Goal: Information Seeking & Learning: Learn about a topic

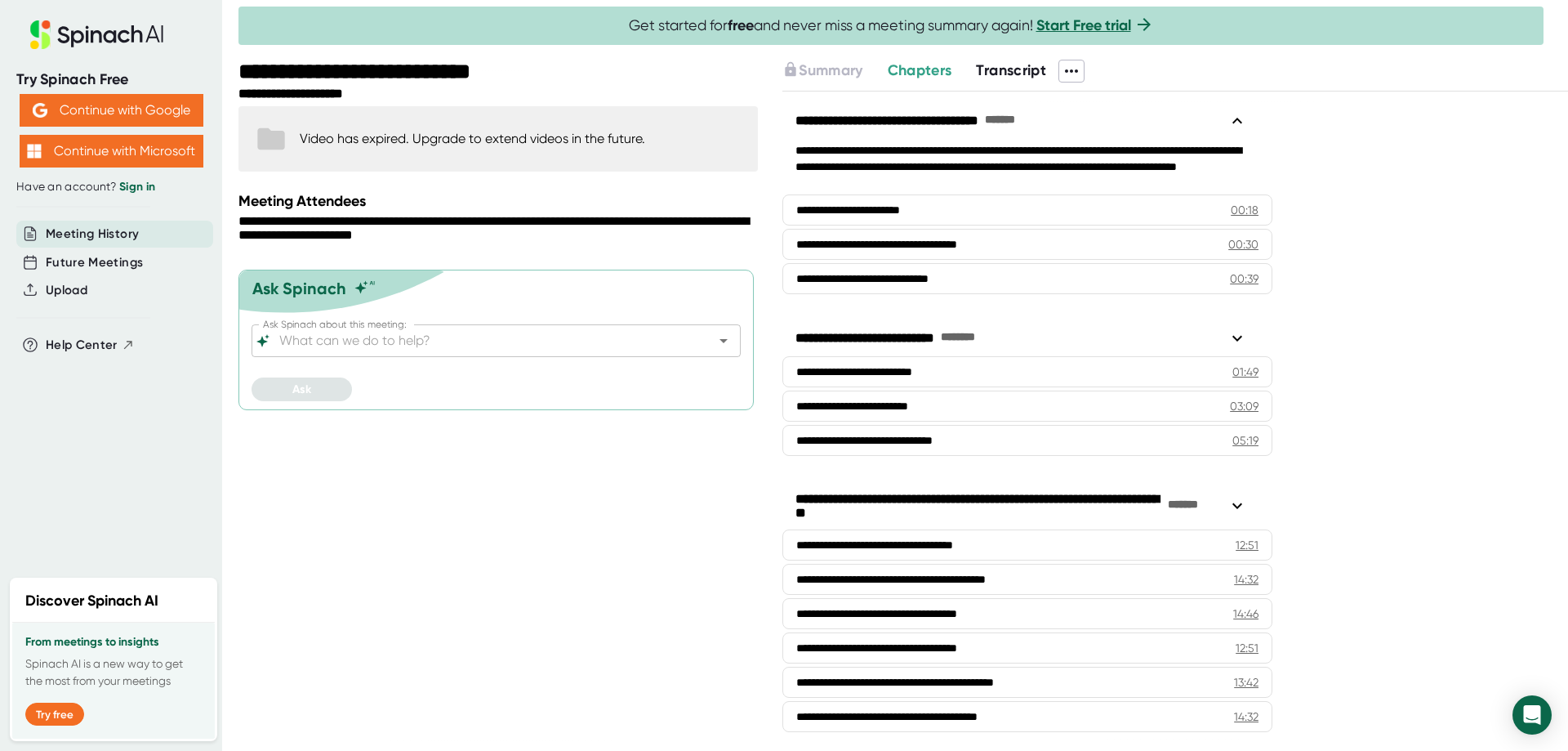
click at [999, 76] on span "Transcript" at bounding box center [1011, 70] width 71 height 18
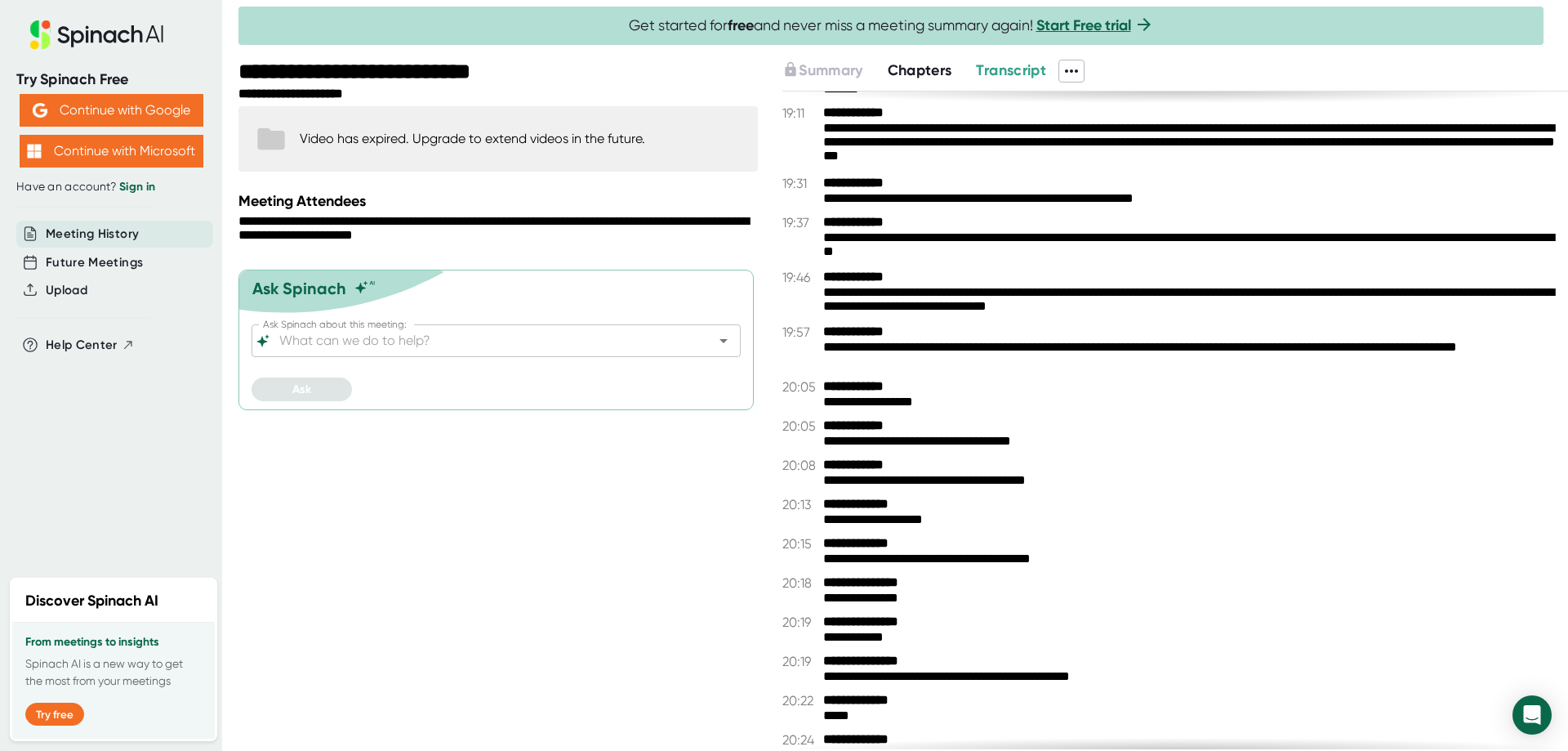
scroll to position [6372, 0]
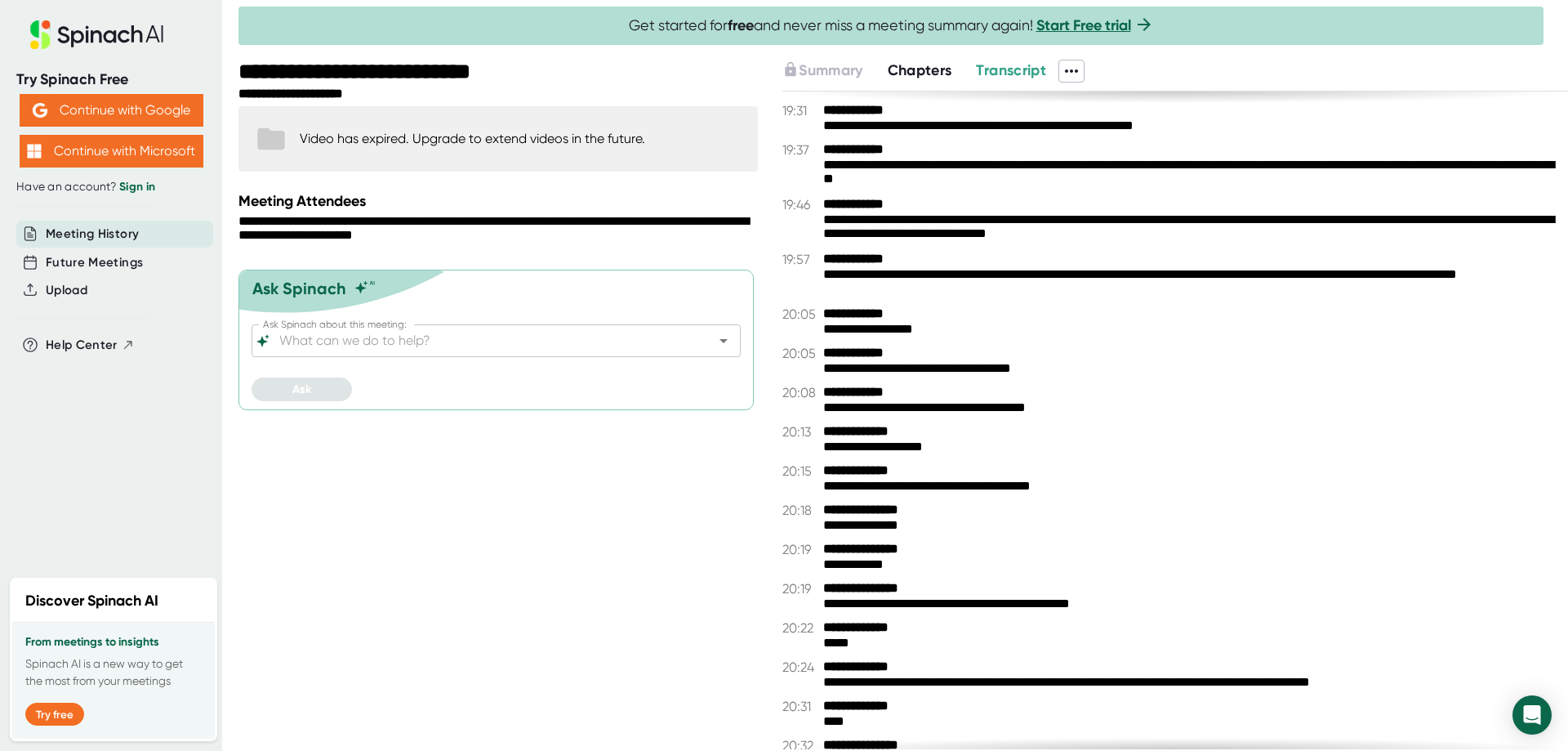
click at [1070, 70] on icon at bounding box center [1072, 71] width 14 height 3
click at [1165, 161] on div "Download Transcript" at bounding box center [1139, 157] width 129 height 16
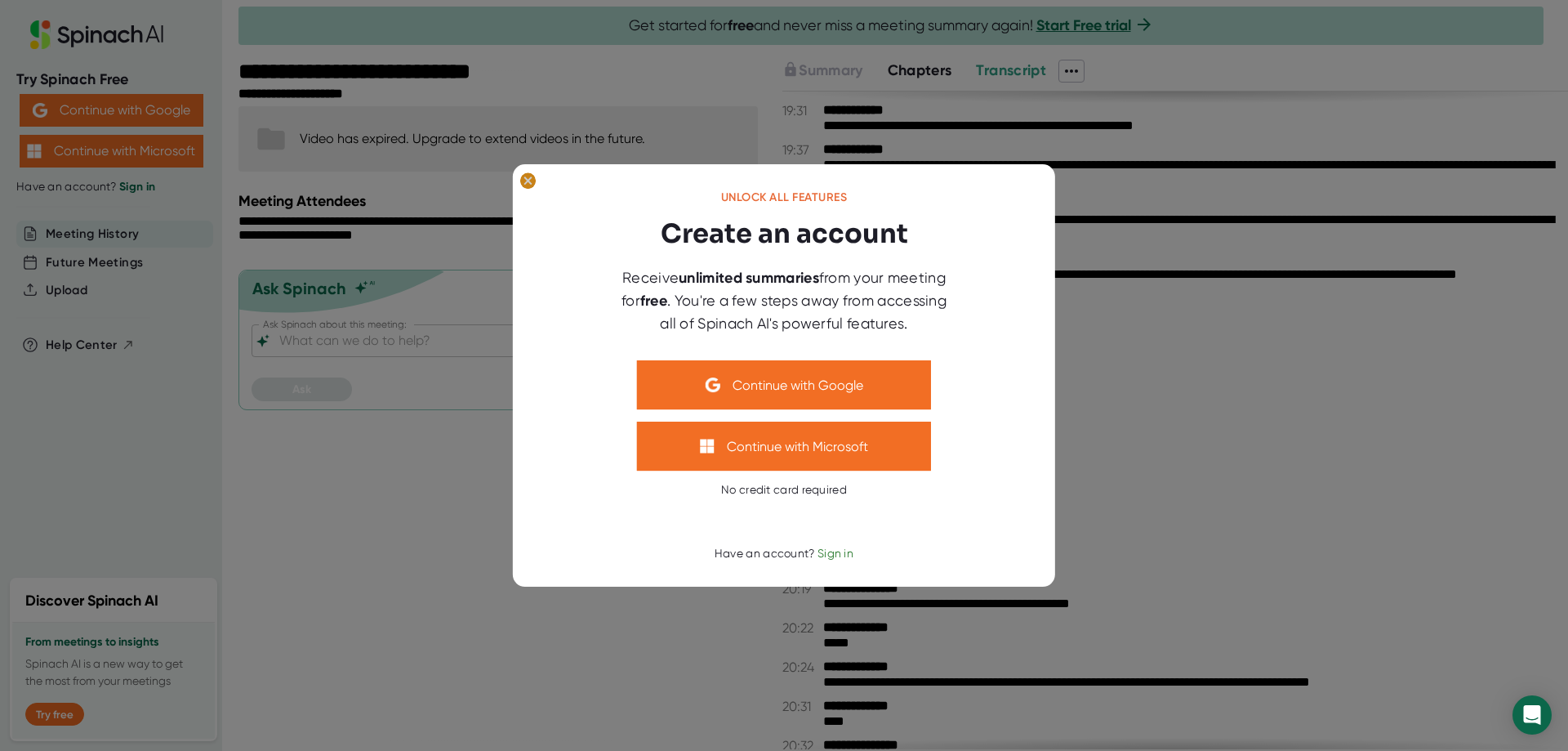
click at [527, 183] on ellipse at bounding box center [528, 180] width 15 height 16
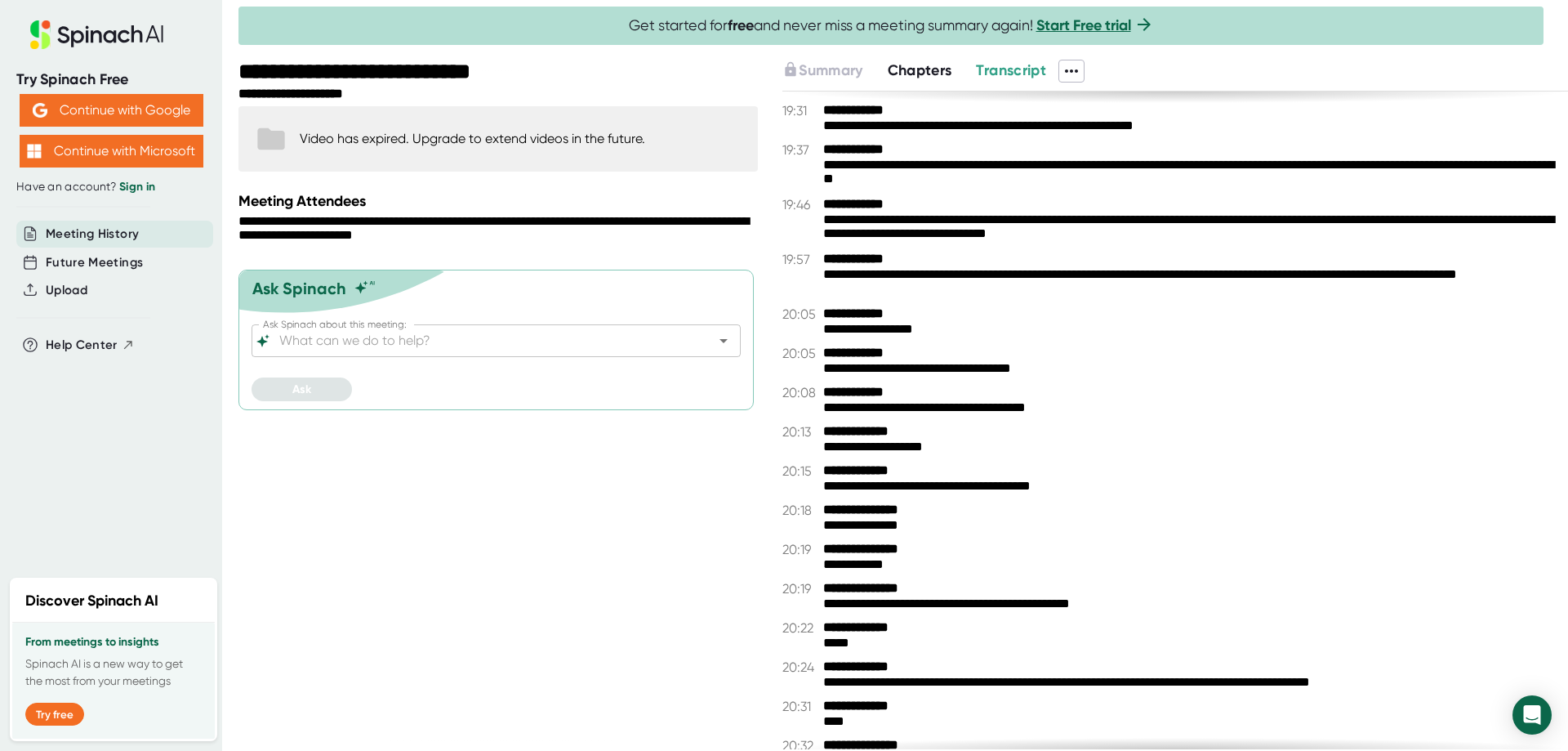
click at [1186, 188] on div "**********" at bounding box center [1189, 173] width 732 height 31
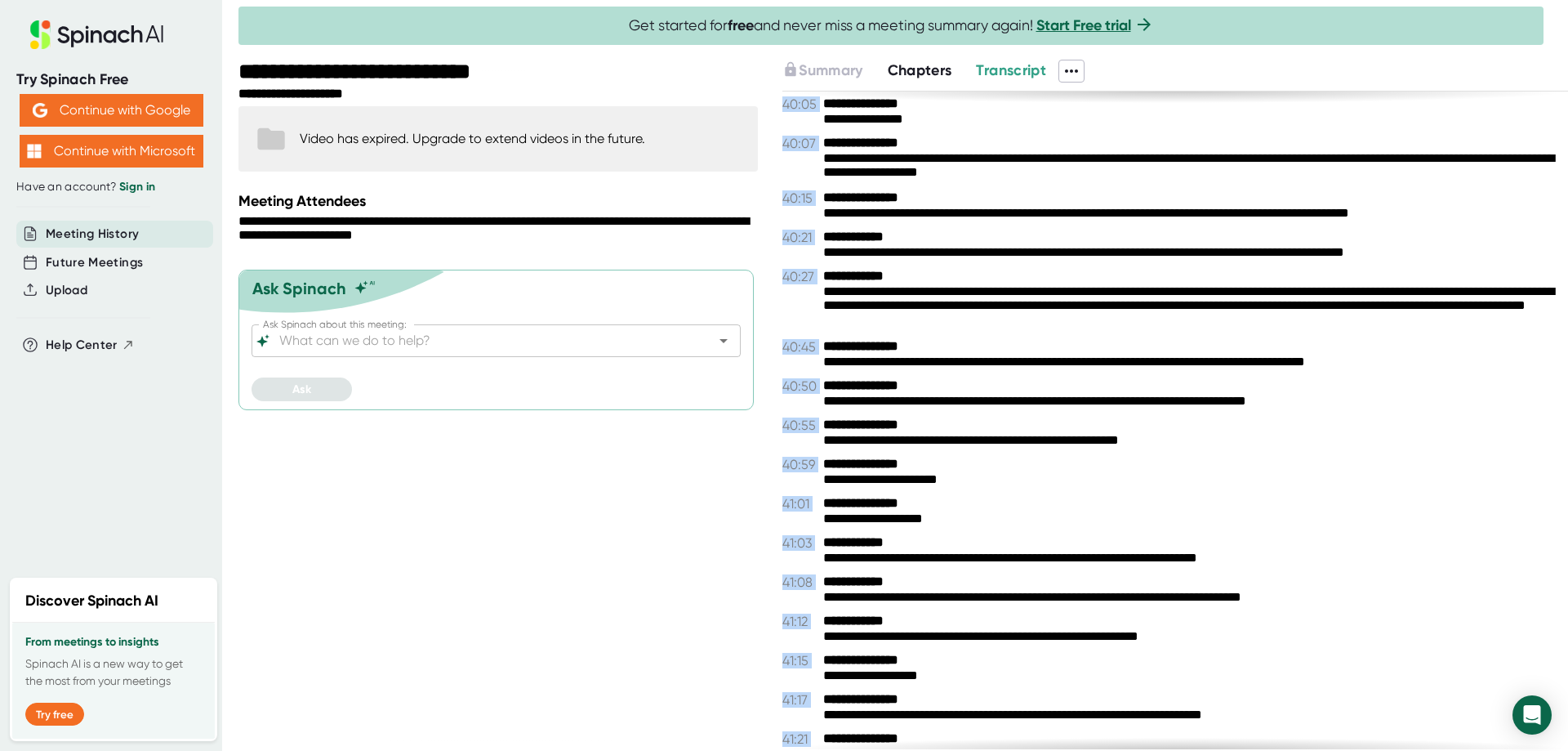
scroll to position [19617, 0]
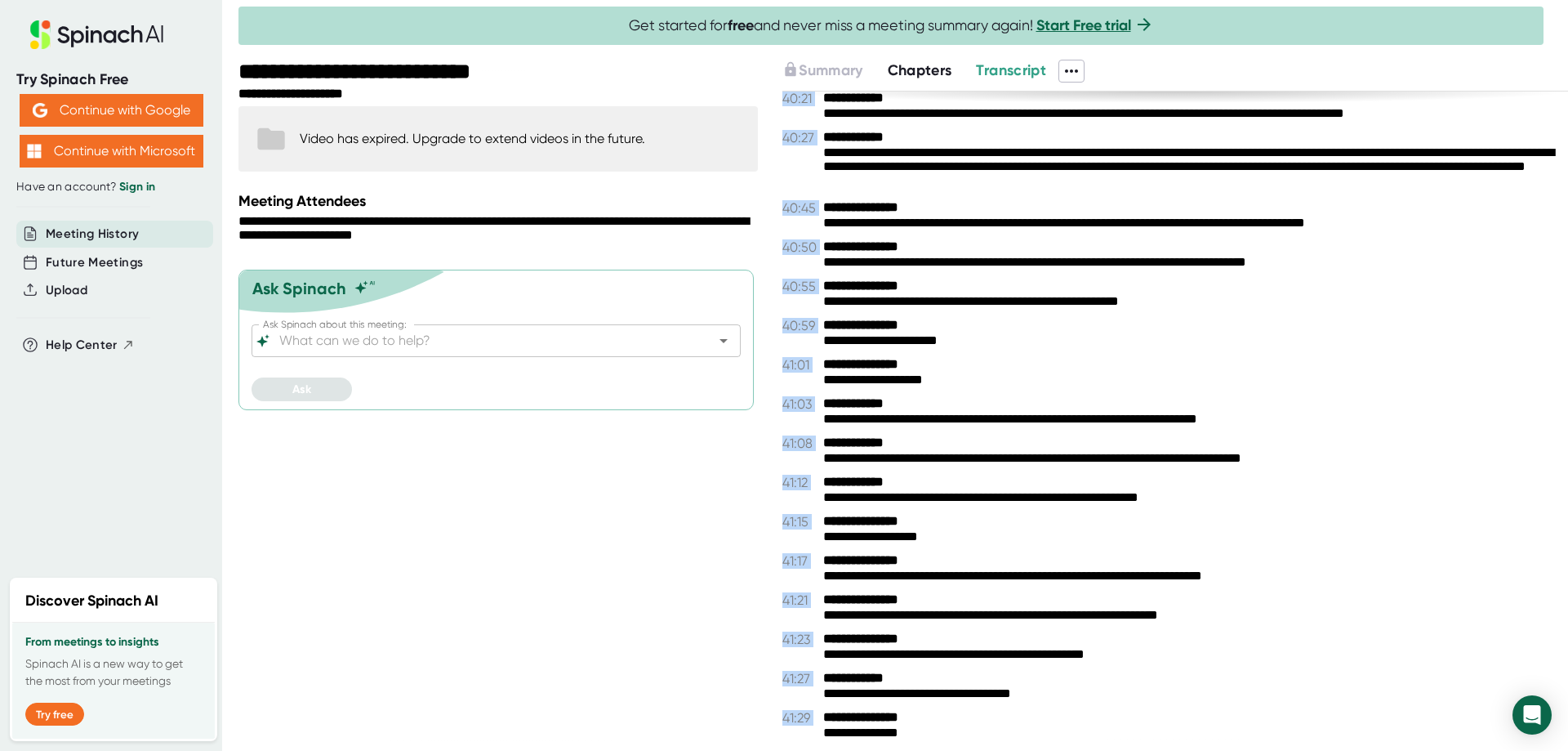
drag, startPoint x: 778, startPoint y: 102, endPoint x: 911, endPoint y: 745, distance: 656.6
click at [911, 745] on div "**********" at bounding box center [902, 406] width 1329 height 691
click at [1192, 696] on div "**********" at bounding box center [1189, 694] width 732 height 15
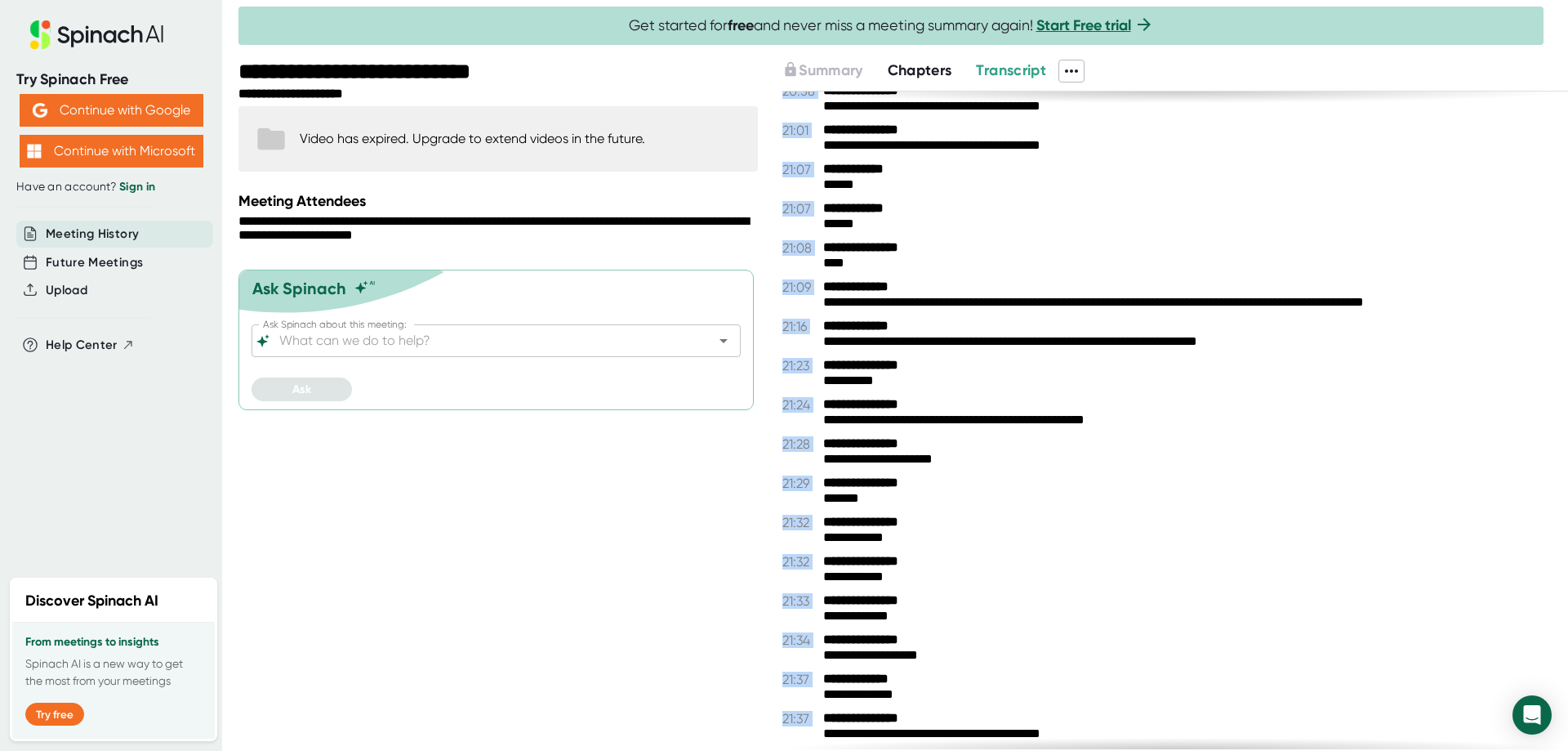
scroll to position [0, 0]
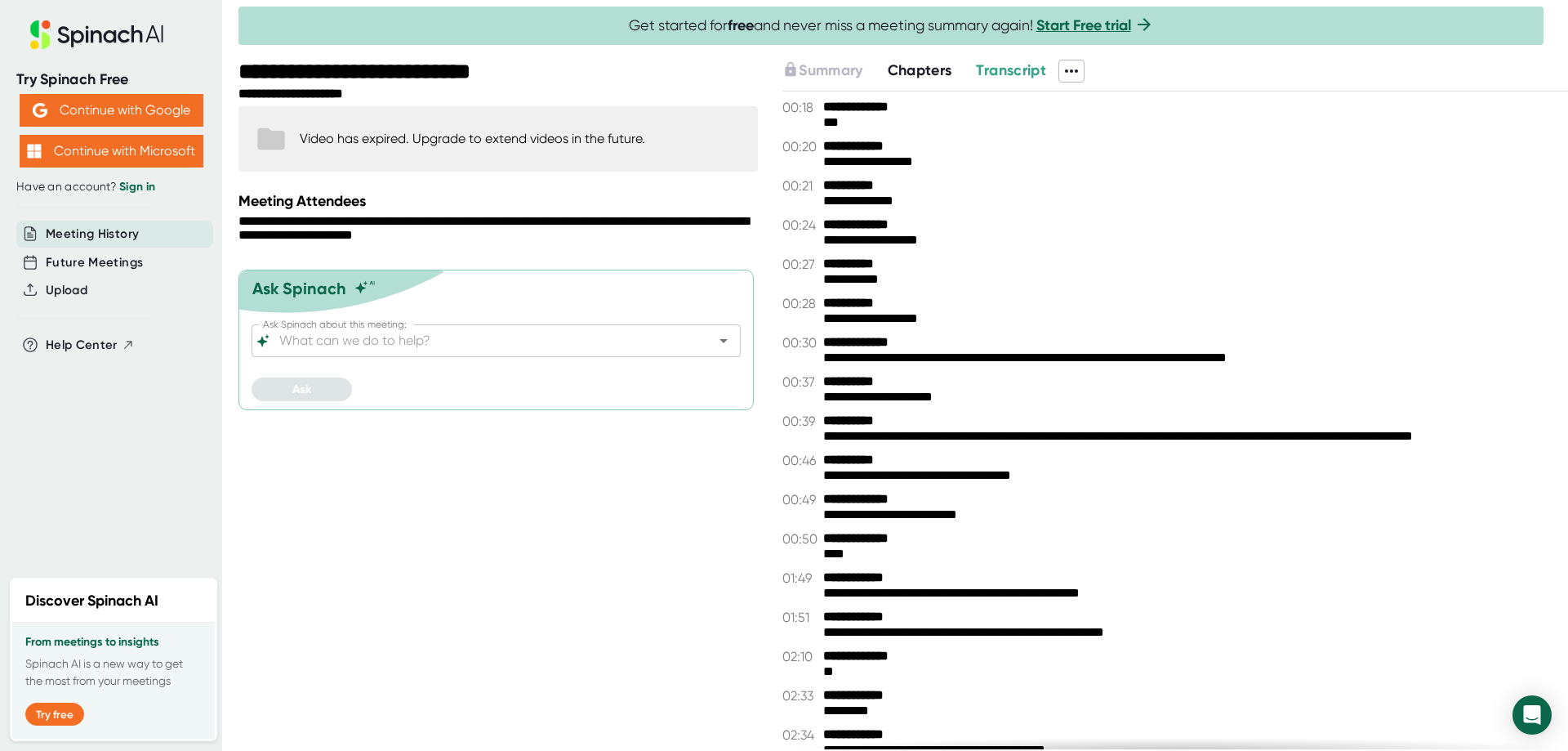
click at [1235, 75] on div "Summary Chapters Transcript" at bounding box center [1175, 72] width 785 height 23
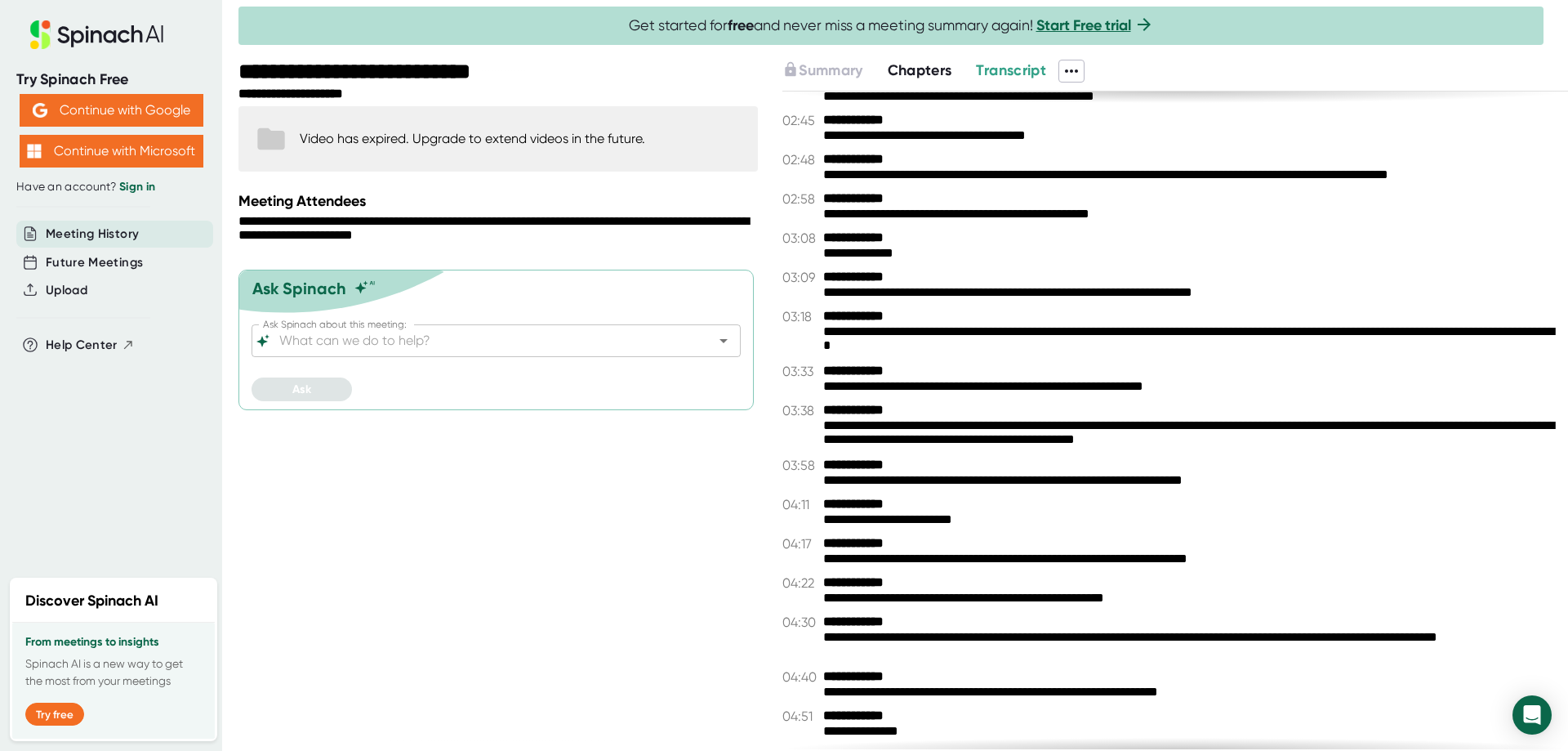
scroll to position [817, 0]
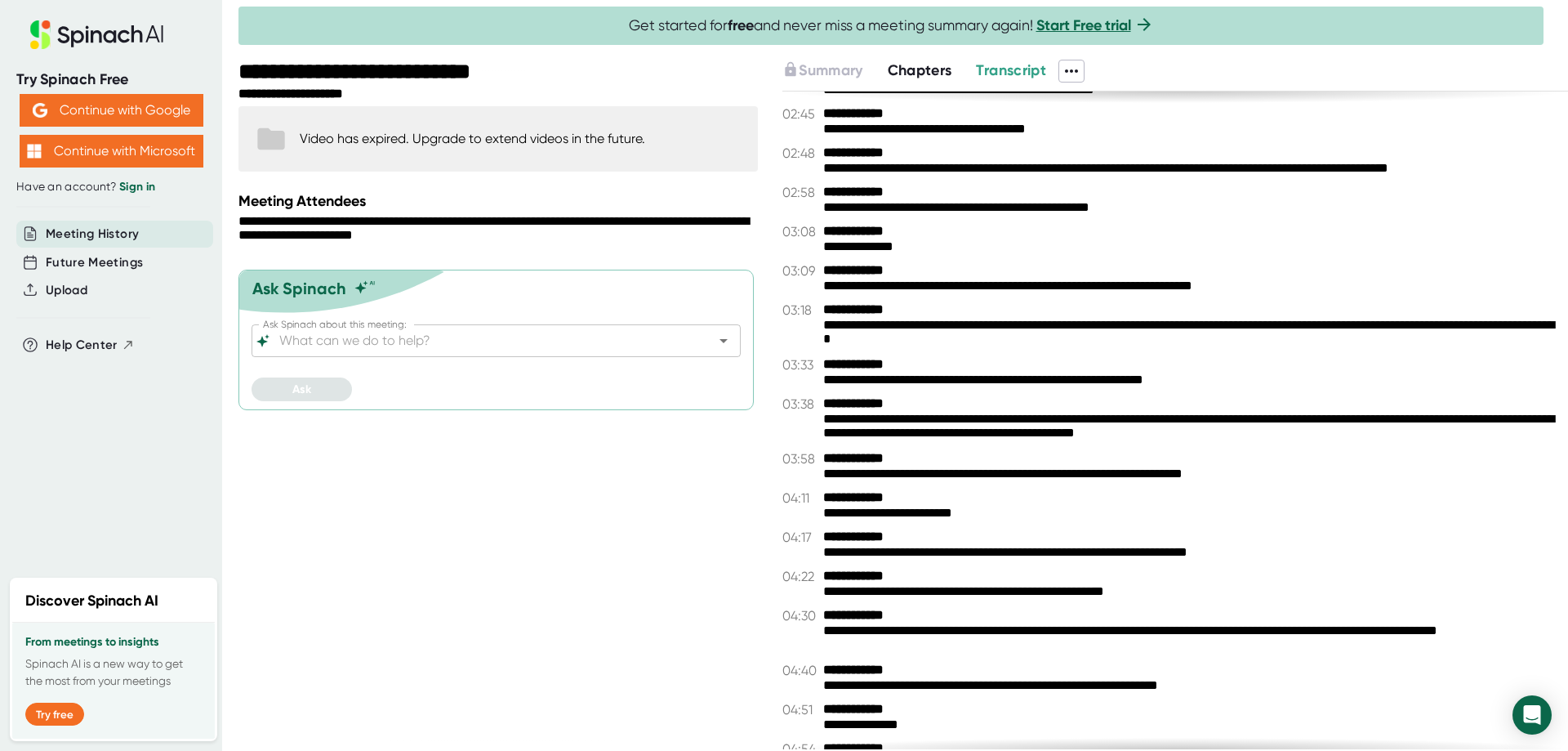
click at [952, 72] on span "Chapters" at bounding box center [920, 70] width 65 height 18
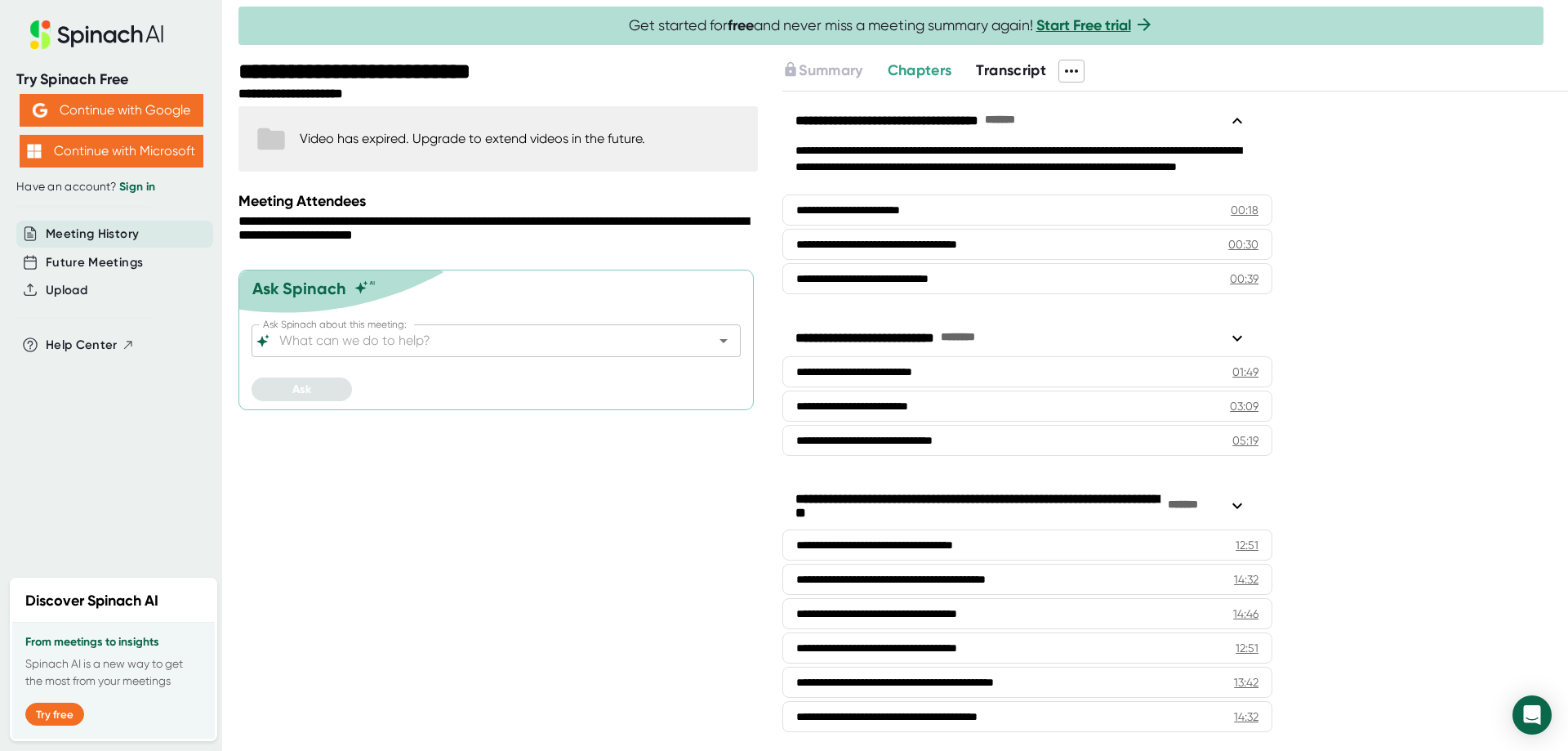
click at [1045, 66] on span "Transcript" at bounding box center [1011, 70] width 71 height 18
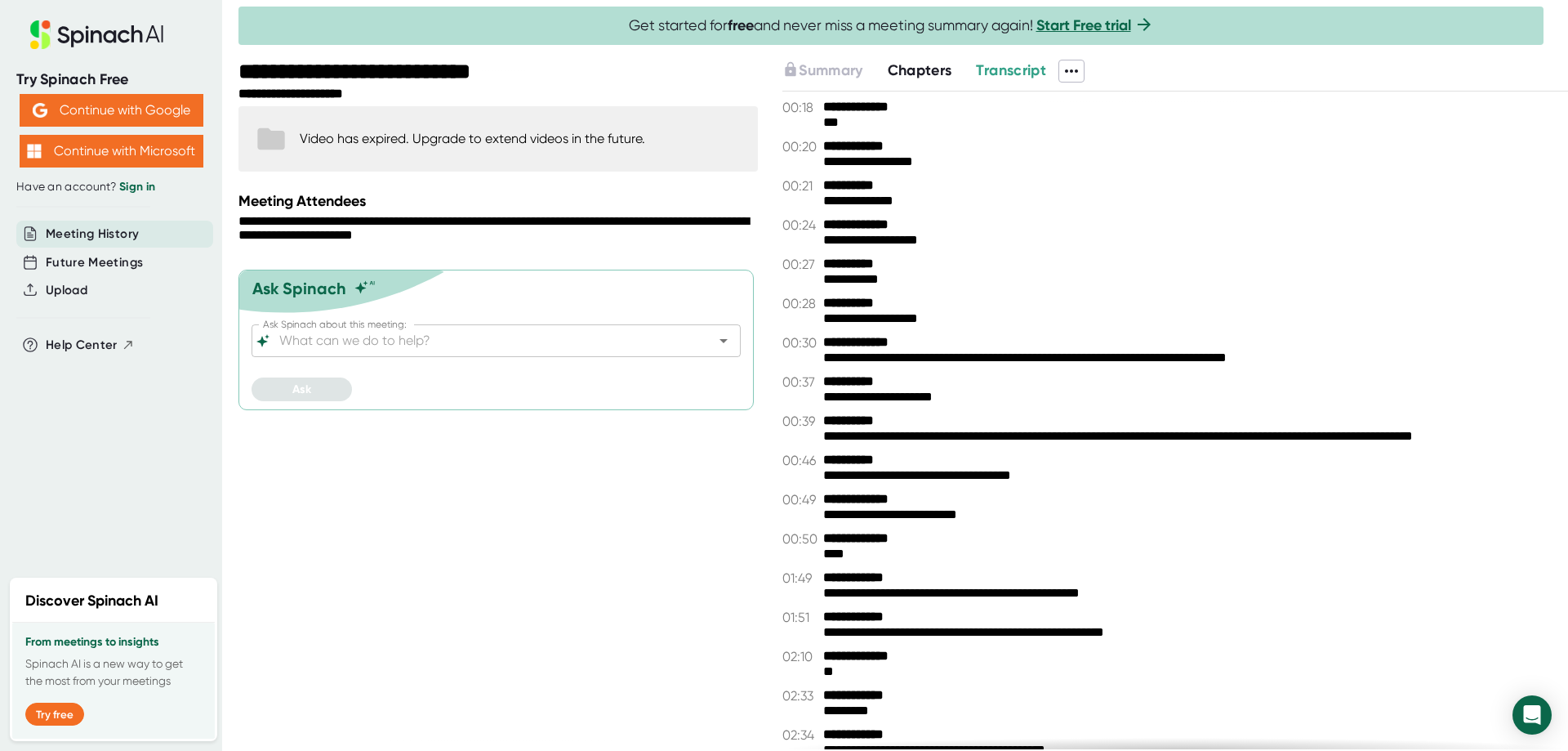
click at [918, 75] on span "Chapters" at bounding box center [920, 70] width 65 height 18
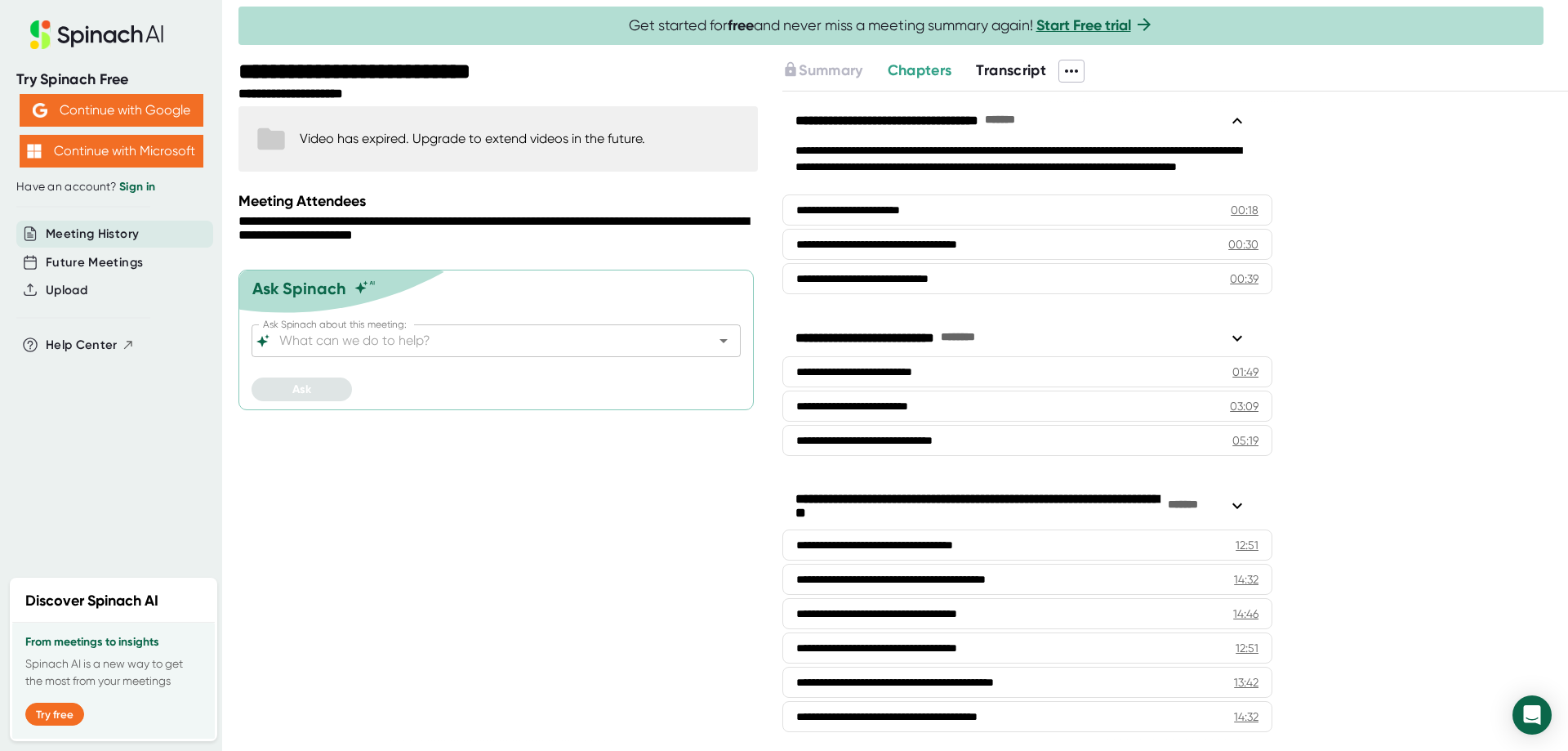
click at [1005, 72] on span "Transcript" at bounding box center [1011, 70] width 71 height 18
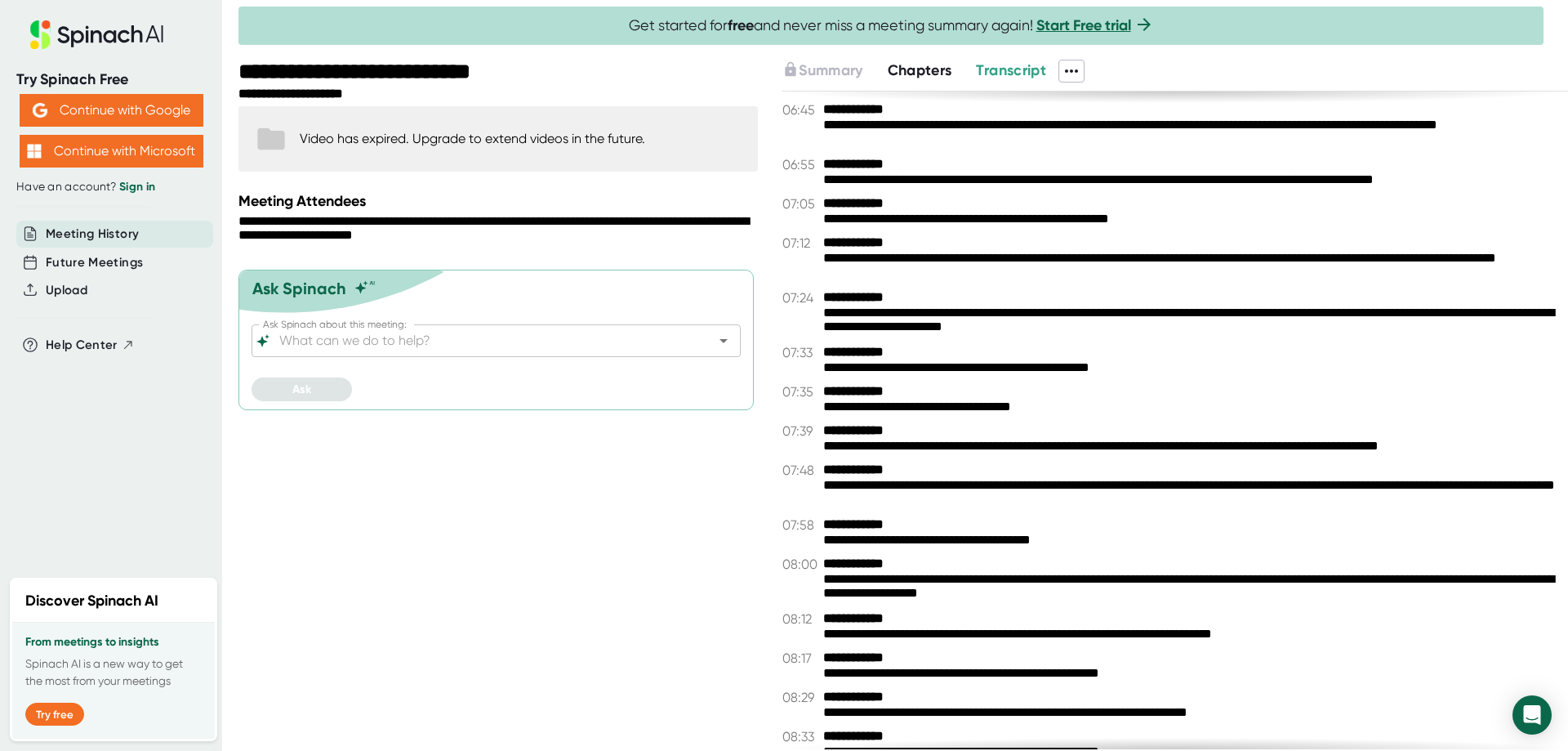
scroll to position [2288, 0]
